Goal: Task Accomplishment & Management: Complete application form

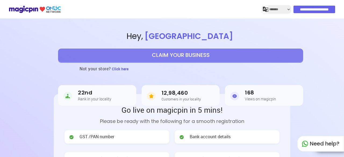
select select "*******"
click at [188, 53] on button "CLAIM YOUR BUSINESS" at bounding box center [180, 55] width 245 height 13
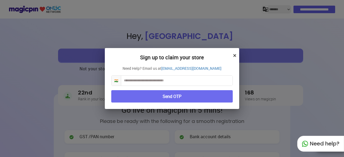
click at [167, 81] on input "text" at bounding box center [176, 81] width 111 height 10
type input "**********"
click at [168, 94] on button "Send OTP" at bounding box center [171, 96] width 121 height 13
click at [174, 96] on button "Send OTP" at bounding box center [171, 96] width 121 height 13
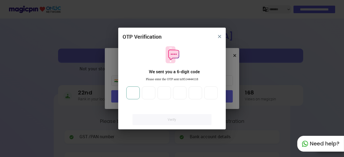
click at [136, 94] on input "number" at bounding box center [132, 92] width 13 height 13
type input "*"
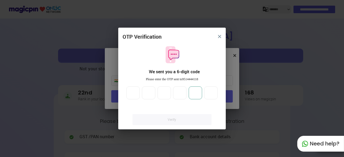
type input "*"
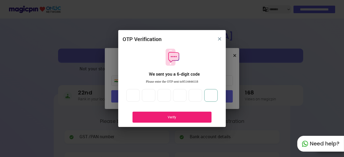
type input "*"
click at [155, 117] on div "Verify" at bounding box center [171, 117] width 63 height 5
